Goal: Transaction & Acquisition: Purchase product/service

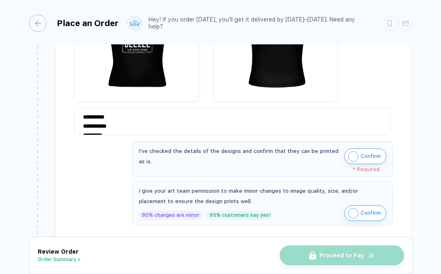
scroll to position [673, 0]
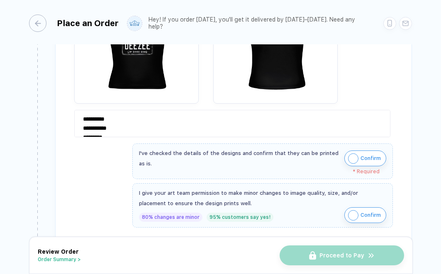
click at [351, 157] on img "button" at bounding box center [353, 159] width 10 height 10
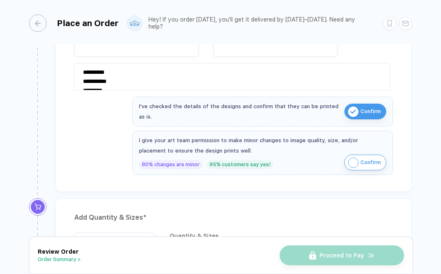
scroll to position [726, 0]
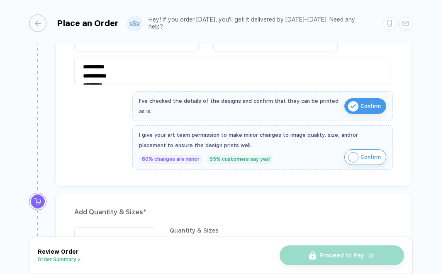
click at [352, 156] on img "button" at bounding box center [353, 157] width 10 height 10
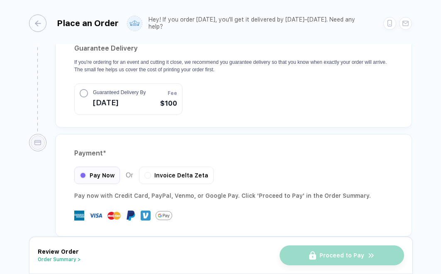
scroll to position [0, 0]
click at [197, 171] on span "Invoice Delta Zeta" at bounding box center [181, 174] width 54 height 7
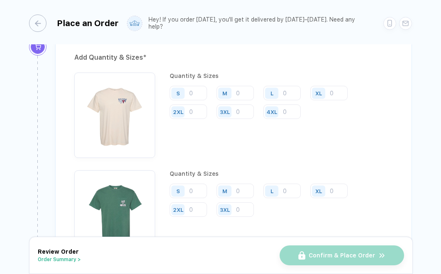
scroll to position [882, 0]
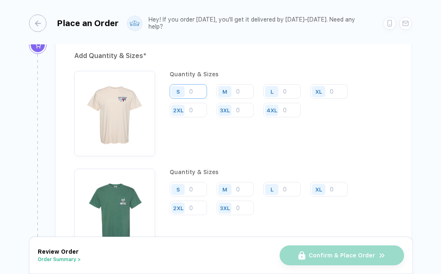
click at [199, 90] on input "number" at bounding box center [188, 91] width 37 height 15
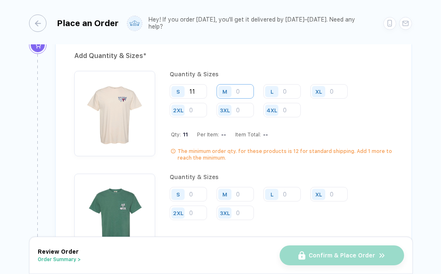
type input "11"
click at [236, 86] on input "number" at bounding box center [235, 91] width 37 height 15
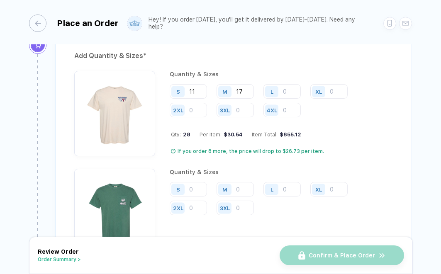
type input "17"
click at [281, 88] on div "L" at bounding box center [273, 91] width 19 height 15
click at [287, 88] on input "number" at bounding box center [282, 91] width 37 height 15
type input "23"
click at [337, 87] on input "number" at bounding box center [328, 91] width 37 height 15
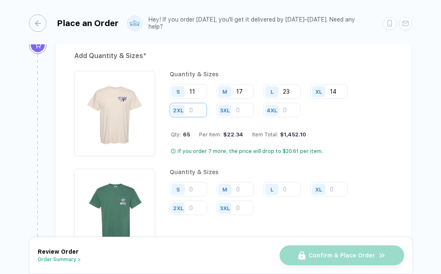
type input "14"
click at [199, 108] on input "number" at bounding box center [188, 110] width 37 height 15
type input "12"
click at [245, 108] on input "number" at bounding box center [235, 110] width 37 height 15
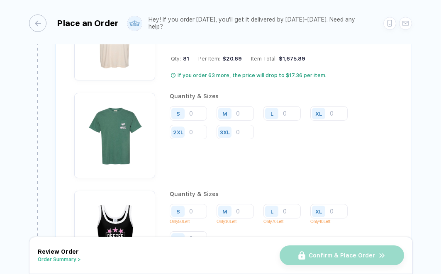
scroll to position [965, 0]
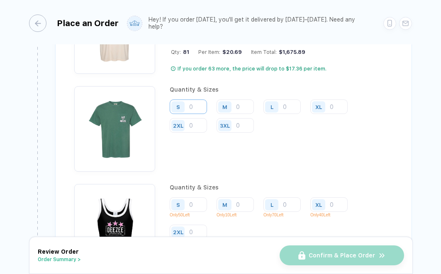
type input "4"
click at [202, 104] on input "number" at bounding box center [188, 107] width 37 height 15
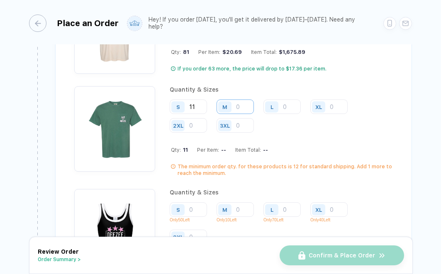
type input "11"
click at [249, 106] on input "number" at bounding box center [235, 107] width 37 height 15
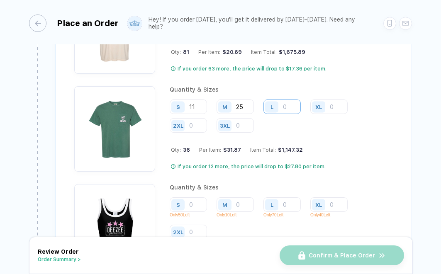
type input "25"
click at [289, 101] on input "number" at bounding box center [282, 107] width 37 height 15
type input "17"
click at [336, 107] on input "number" at bounding box center [328, 107] width 37 height 15
type input "8"
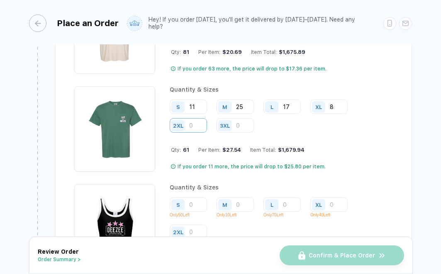
click at [200, 120] on input "number" at bounding box center [188, 125] width 37 height 15
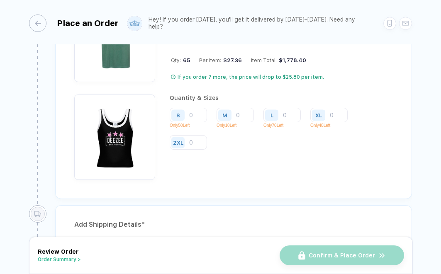
scroll to position [1060, 0]
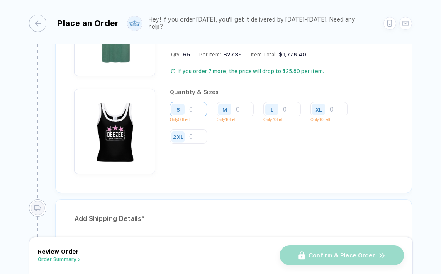
type input "4"
click at [197, 106] on input "number" at bounding box center [188, 109] width 37 height 15
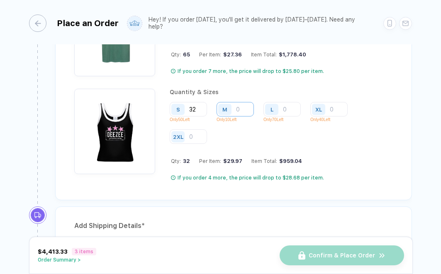
type input "32"
click at [243, 105] on input "number" at bounding box center [235, 109] width 37 height 15
type input "10"
click at [291, 106] on input "number" at bounding box center [282, 109] width 37 height 15
type input "0"
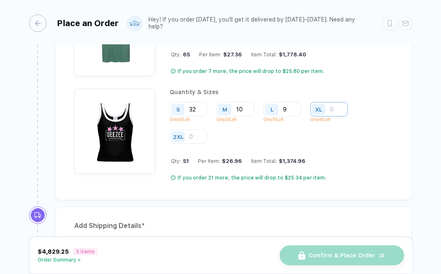
type input "9"
click at [332, 108] on input "number" at bounding box center [328, 109] width 37 height 15
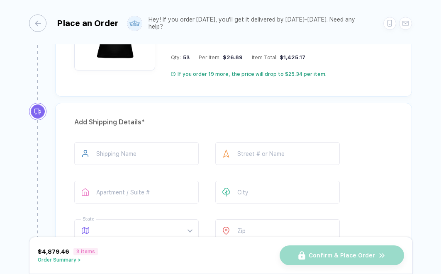
scroll to position [1173, 0]
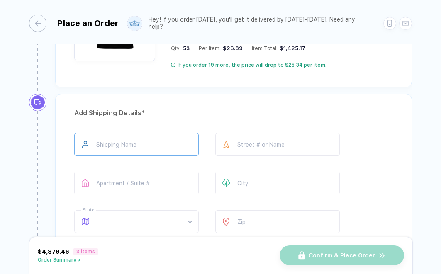
type input "2"
type input "**********"
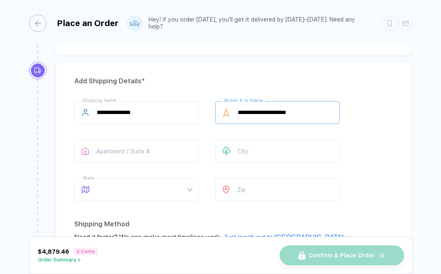
scroll to position [1212, 0]
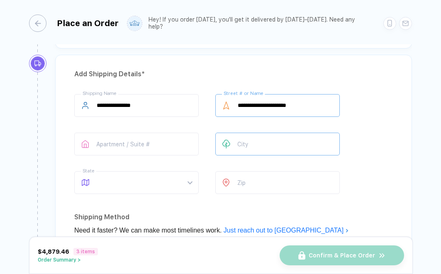
type input "**********"
click at [247, 142] on input "**********" at bounding box center [277, 144] width 125 height 23
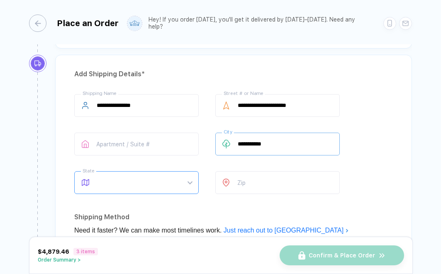
click at [181, 187] on span at bounding box center [144, 183] width 95 height 22
type input "**********"
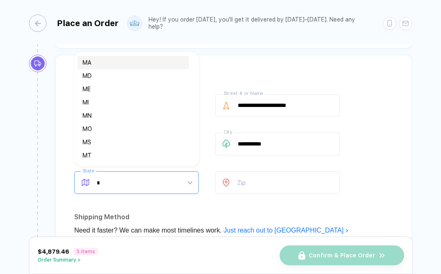
type input "**"
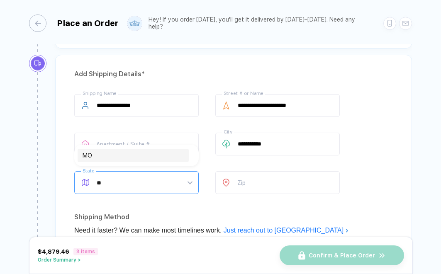
click at [144, 158] on div "MO" at bounding box center [133, 155] width 101 height 9
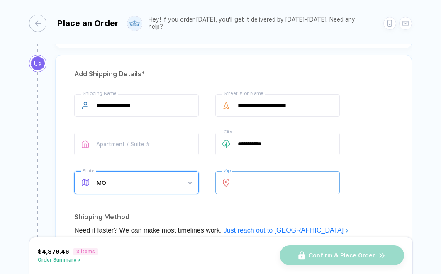
click at [247, 180] on input "number" at bounding box center [277, 182] width 125 height 23
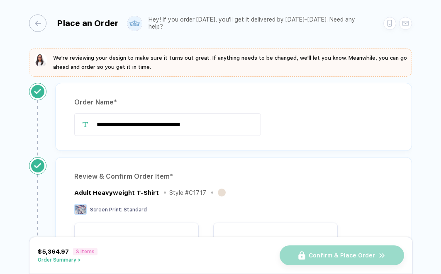
scroll to position [0, 0]
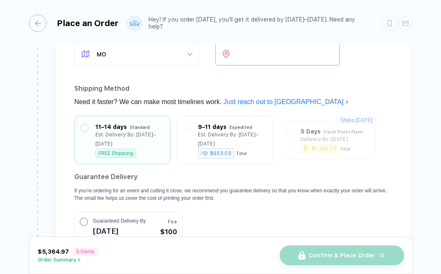
type input "*****"
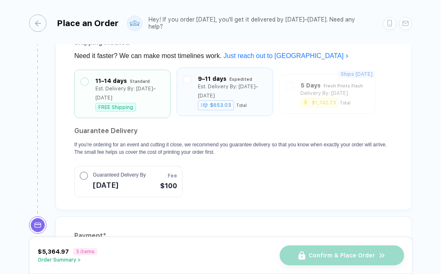
scroll to position [1388, 0]
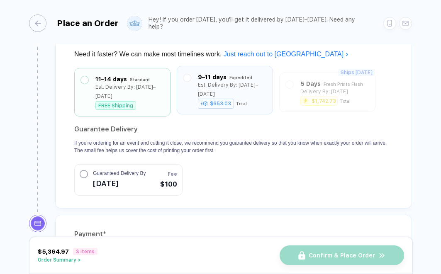
click at [192, 79] on div "9–11 days Expedited Est. Delivery By: [DATE]–[DATE] $653.03 Total" at bounding box center [224, 90] width 83 height 35
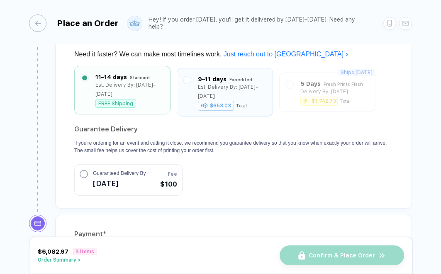
click at [87, 77] on label at bounding box center [84, 77] width 7 height 7
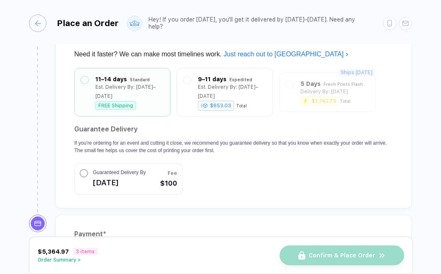
click at [83, 170] on circle "button" at bounding box center [83, 173] width 7 height 7
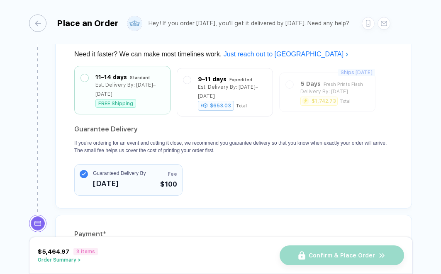
click at [107, 83] on div "Est. Delivery By: [DATE]–[DATE]" at bounding box center [129, 90] width 68 height 18
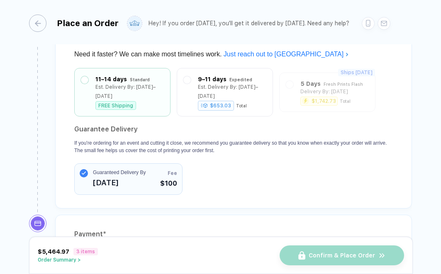
click at [82, 169] on circle "button" at bounding box center [84, 173] width 8 height 8
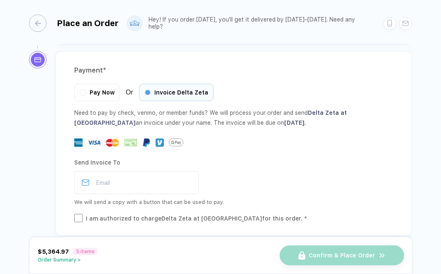
scroll to position [0, 0]
click at [106, 172] on input "email" at bounding box center [136, 182] width 125 height 23
click at [201, 139] on div "Need to pay by check, venmo, or member funds? We will process your order and se…" at bounding box center [233, 165] width 319 height 115
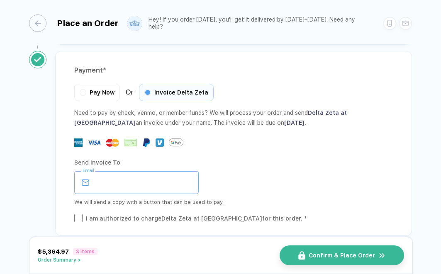
click at [109, 174] on input "email" at bounding box center [136, 182] width 125 height 23
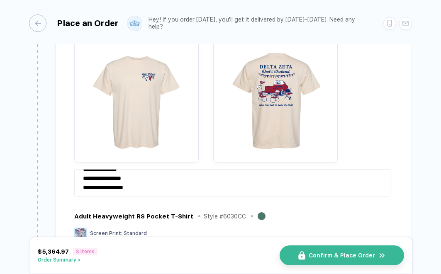
scroll to position [190, 0]
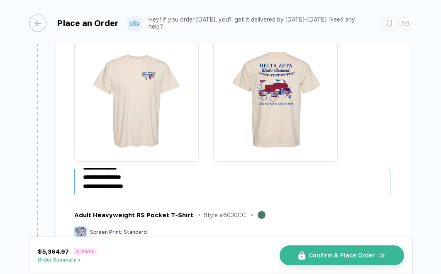
type input "**********"
click at [233, 187] on textarea "**********" at bounding box center [232, 181] width 316 height 27
click at [197, 191] on textarea "**********" at bounding box center [232, 181] width 316 height 27
click at [145, 188] on textarea "**********" at bounding box center [232, 181] width 316 height 27
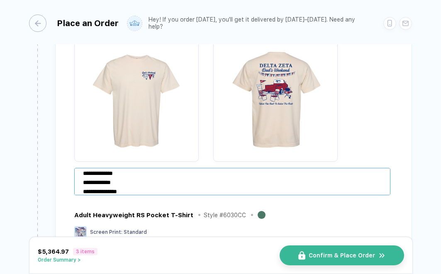
scroll to position [0, 0]
drag, startPoint x: 145, startPoint y: 188, endPoint x: 80, endPoint y: 156, distance: 72.4
click at [80, 156] on div "**********" at bounding box center [233, 98] width 319 height 200
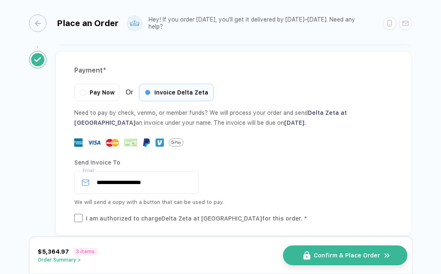
type textarea "**********"
click at [323, 256] on span "Confirm & Place Order" at bounding box center [347, 255] width 66 height 7
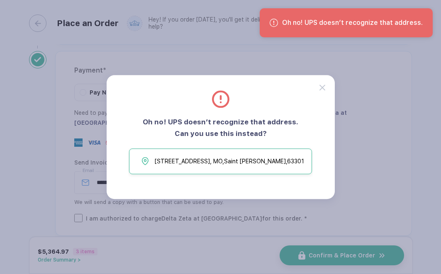
click at [259, 162] on span "[STREET_ADDRESS][PERSON_NAME]" at bounding box center [229, 161] width 149 height 12
type input "**********"
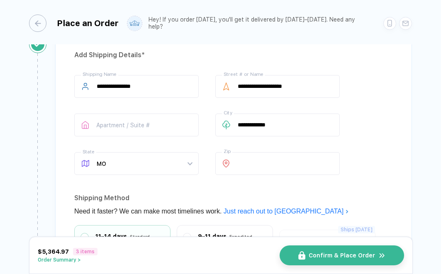
scroll to position [1228, 0]
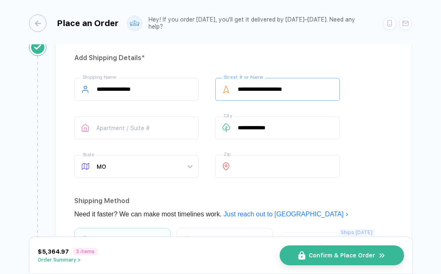
click at [304, 89] on input "**********" at bounding box center [277, 89] width 125 height 23
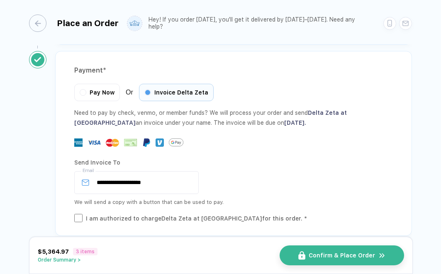
scroll to position [0, 0]
type input "**********"
click at [56, 260] on button "Order Summary >" at bounding box center [68, 260] width 60 height 6
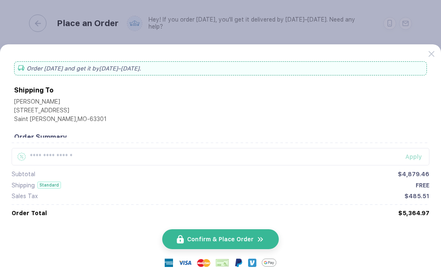
click at [237, 33] on button "button" at bounding box center [220, 137] width 441 height 274
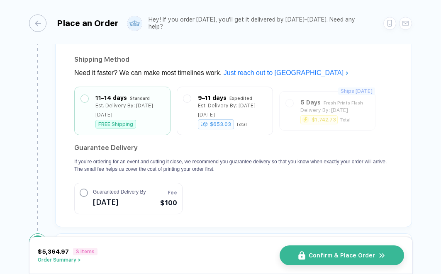
scroll to position [1361, 0]
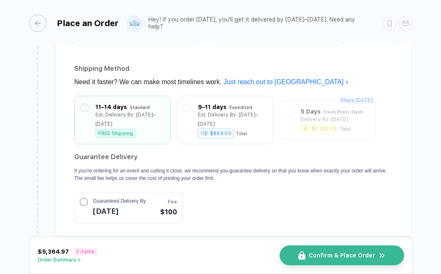
click at [76, 258] on button "Order Summary >" at bounding box center [68, 260] width 60 height 6
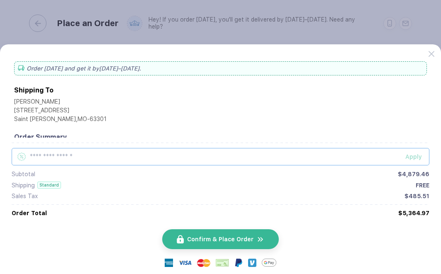
click at [181, 156] on input "text" at bounding box center [221, 156] width 418 height 17
paste input "******"
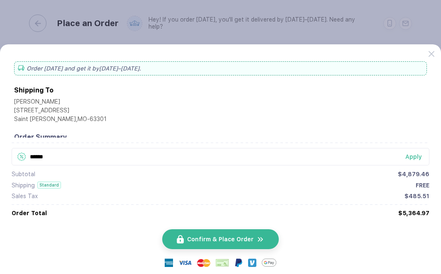
click at [409, 159] on div "Apply" at bounding box center [418, 157] width 24 height 7
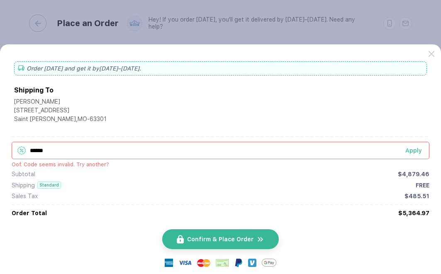
click at [59, 154] on input "******" at bounding box center [221, 150] width 418 height 17
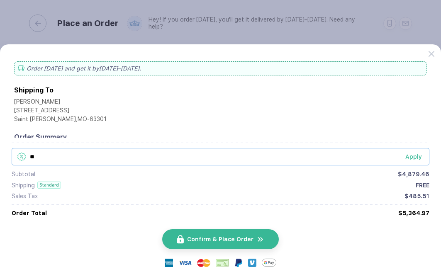
type input "*"
paste input "*******"
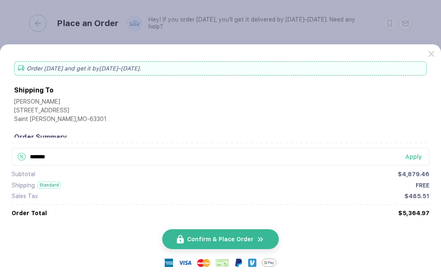
type input "*******"
click at [413, 157] on div "Apply" at bounding box center [418, 157] width 24 height 7
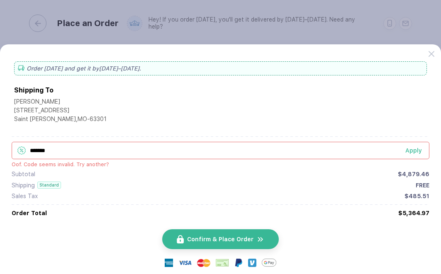
drag, startPoint x: 61, startPoint y: 153, endPoint x: 27, endPoint y: 154, distance: 34.9
click at [27, 154] on div "******* Apply" at bounding box center [221, 150] width 418 height 17
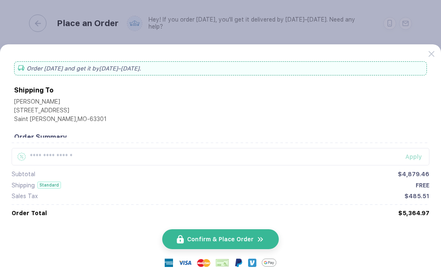
click at [117, 133] on div "Order Summary" at bounding box center [220, 137] width 413 height 8
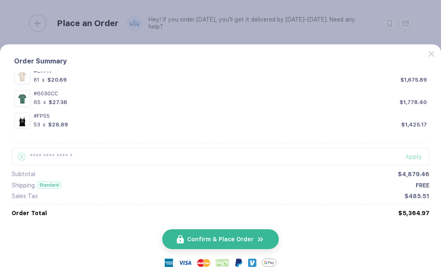
scroll to position [0, 0]
click at [218, 236] on span "Confirm & Place Order" at bounding box center [225, 239] width 66 height 7
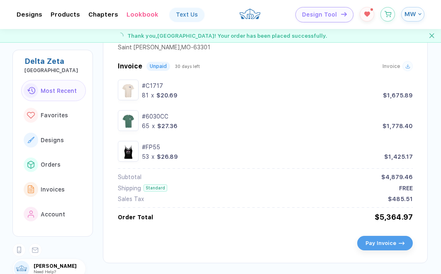
scroll to position [633, 0]
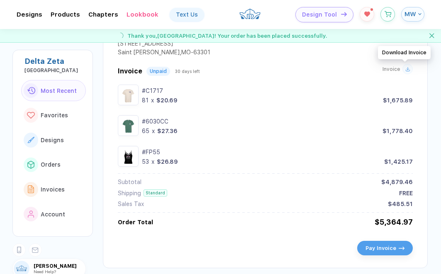
click at [404, 73] on div at bounding box center [408, 69] width 10 height 10
click at [407, 70] on icon at bounding box center [408, 69] width 5 height 5
click at [403, 68] on div at bounding box center [408, 69] width 10 height 10
click at [352, 20] on div "Design Tool MW" at bounding box center [360, 14] width 129 height 15
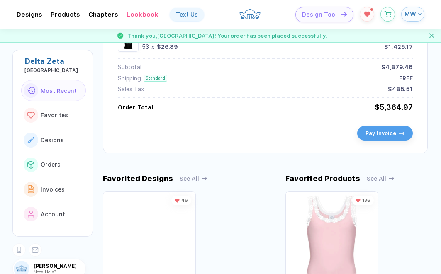
scroll to position [782, 0]
